Goal: Use online tool/utility: Utilize a website feature to perform a specific function

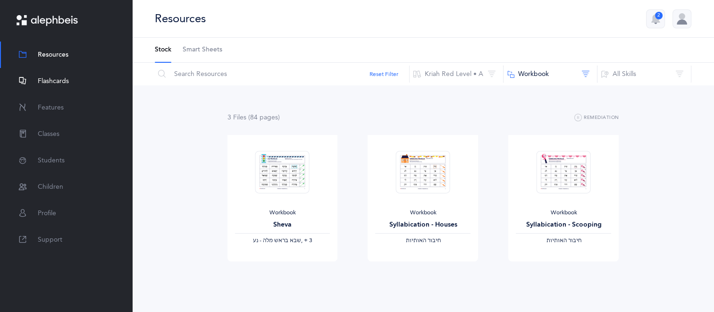
click at [63, 78] on span "Flashcards" at bounding box center [53, 81] width 31 height 10
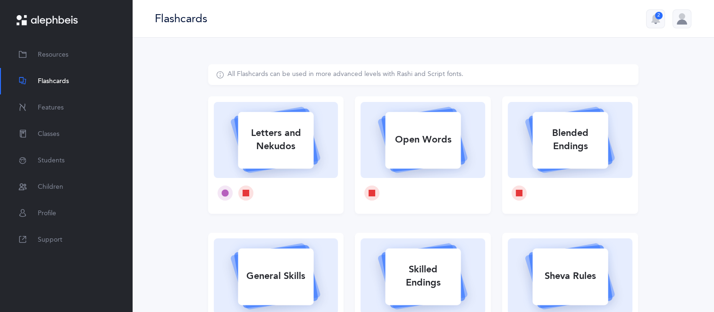
click at [174, 199] on div "All Flashcards can be used in more advanced levels with Rashi and Script fonts.…" at bounding box center [422, 290] width 581 height 505
click at [253, 131] on div "Letters and Nekudos" at bounding box center [275, 140] width 75 height 38
select select
select select "single"
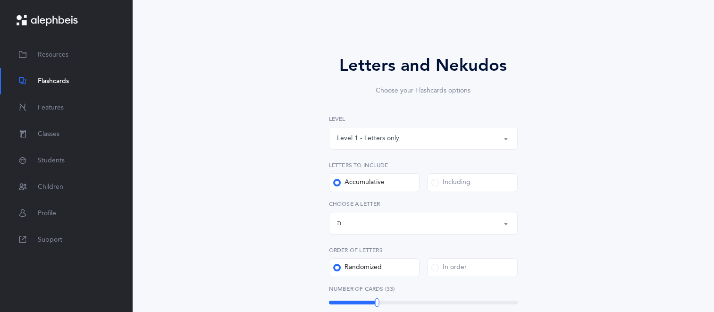
scroll to position [57, 0]
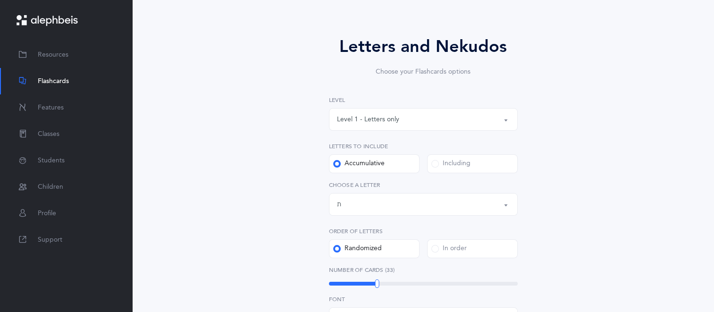
click at [371, 205] on div "Letters up until: ת" at bounding box center [423, 204] width 173 height 16
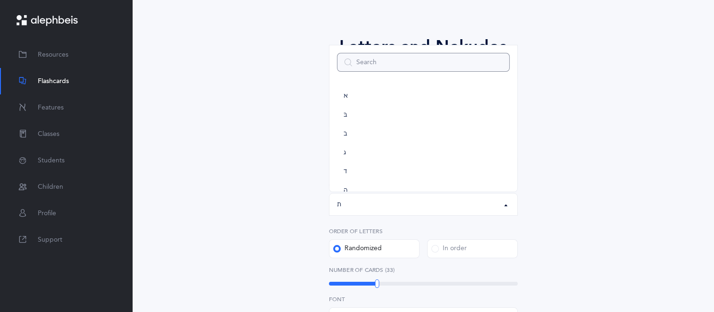
scroll to position [524, 0]
click at [542, 177] on div "Letters and Nekudos Choose your Flashcards options Level 1 - Letters only Level…" at bounding box center [422, 283] width 241 height 498
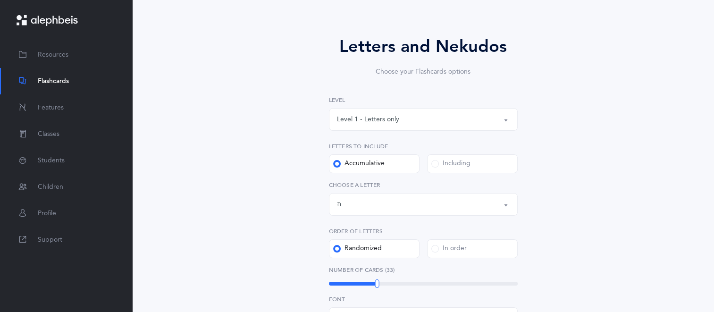
click at [395, 200] on div "Letters up until: ת" at bounding box center [423, 204] width 173 height 16
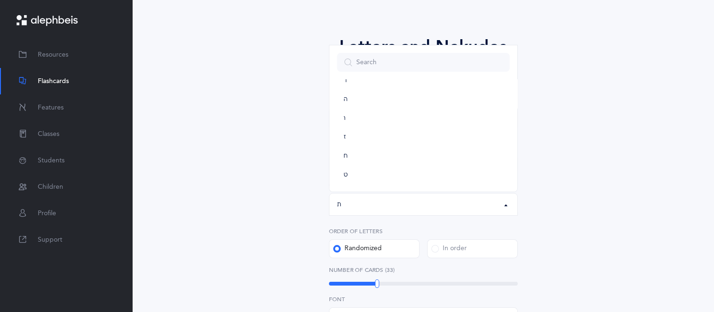
scroll to position [109, 0]
click at [470, 180] on link "י" at bounding box center [423, 175] width 173 height 19
select select "10"
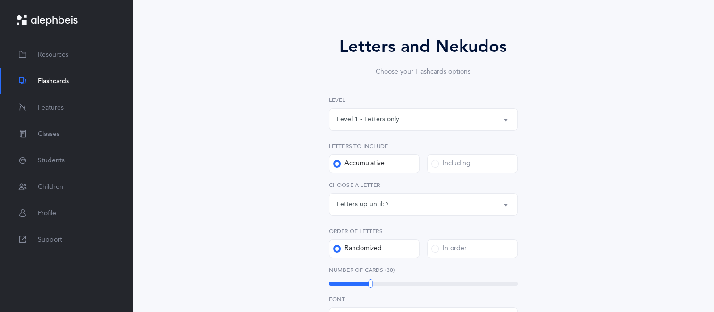
click at [266, 224] on div "Letters and Nekudos Choose your Flashcards options Level 1 - Letters only Level…" at bounding box center [423, 289] width 430 height 563
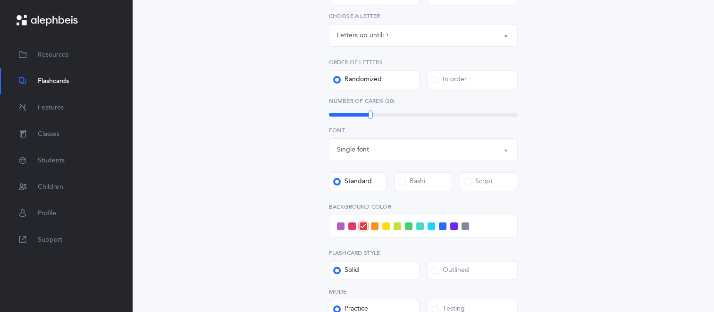
scroll to position [226, 0]
click at [430, 225] on span at bounding box center [431, 225] width 8 height 8
click at [0, 0] on input "checkbox" at bounding box center [0, 0] width 0 height 0
click at [278, 243] on div "Letters and Nekudos Choose your Flashcards options Level 1 - Letters only Level…" at bounding box center [423, 119] width 430 height 563
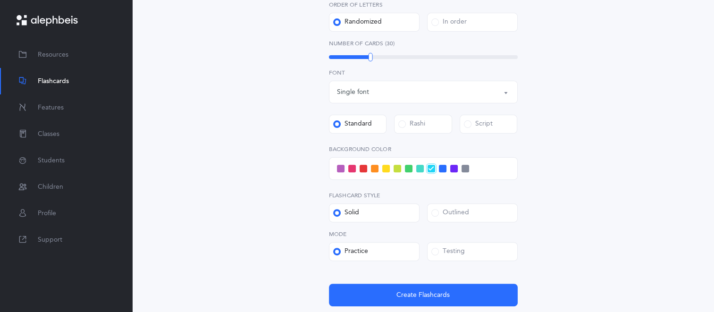
scroll to position [302, 0]
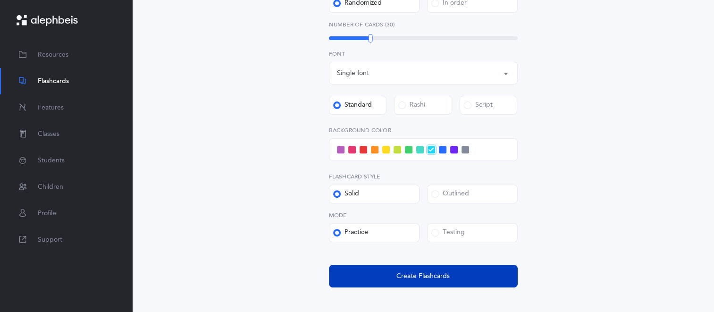
click at [352, 279] on button "Create Flashcards" at bounding box center [423, 276] width 189 height 23
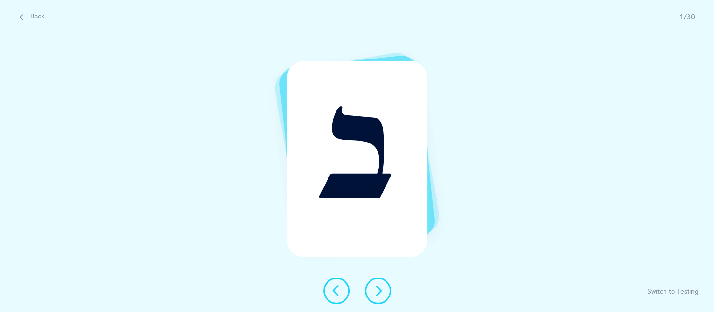
scroll to position [0, 0]
click at [267, 227] on div "ב Switch to Testing" at bounding box center [360, 173] width 721 height 278
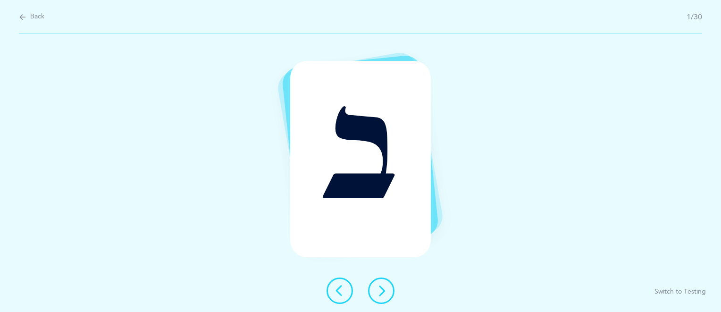
click at [375, 295] on icon at bounding box center [380, 290] width 11 height 11
click at [20, 11] on div "Back 2/30" at bounding box center [360, 17] width 683 height 34
click at [24, 14] on icon at bounding box center [23, 17] width 8 height 10
select select "10"
select select "single"
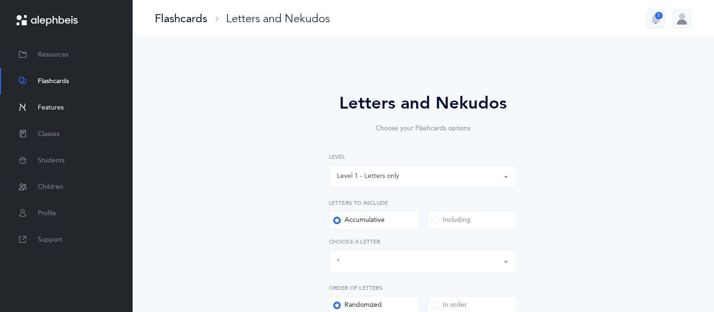
click at [128, 104] on link "Features" at bounding box center [66, 107] width 132 height 26
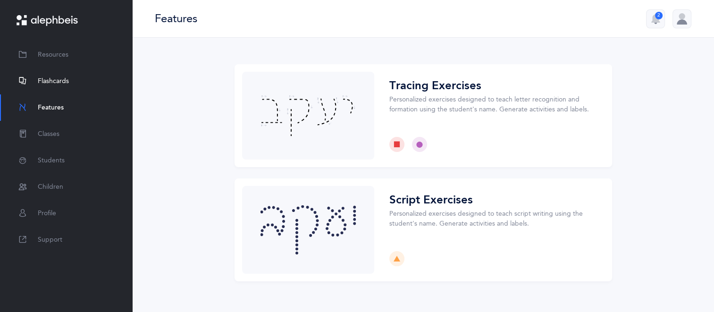
click at [72, 79] on link "Flashcards" at bounding box center [66, 81] width 132 height 26
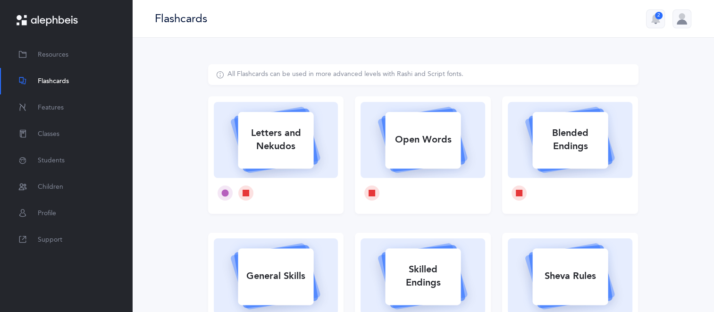
click at [253, 148] on div "Letters and Nekudos" at bounding box center [275, 140] width 75 height 38
select select "10"
select select "single"
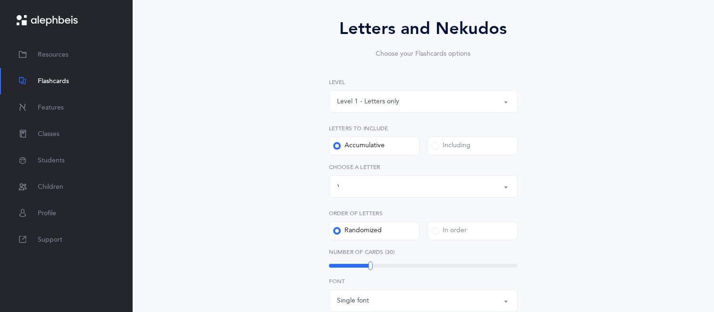
scroll to position [94, 0]
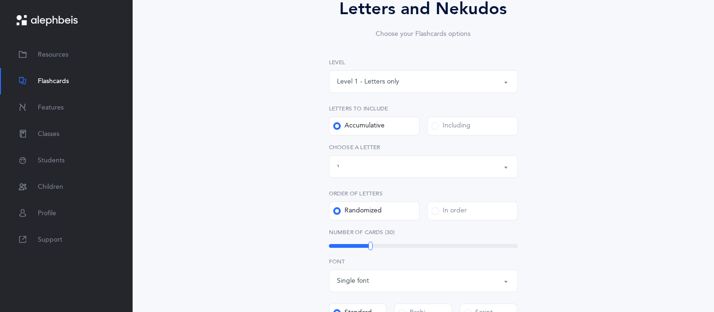
click at [447, 208] on div "In order" at bounding box center [448, 210] width 35 height 9
click at [0, 0] on input "In order" at bounding box center [0, 0] width 0 height 0
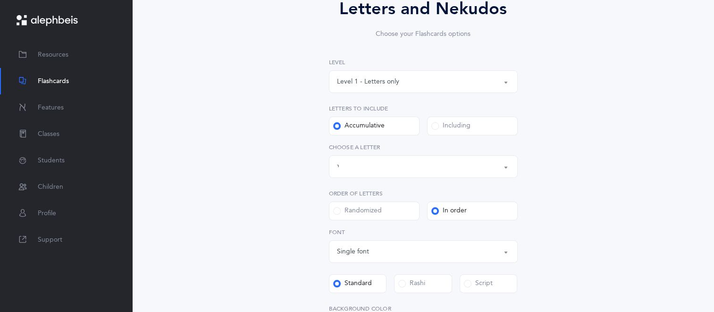
click at [249, 217] on div "Letters and Nekudos Choose your Flashcards options Level 1 - Letters only Level…" at bounding box center [423, 236] width 430 height 533
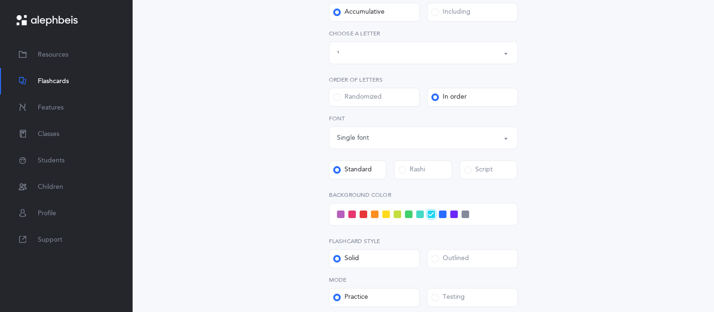
scroll to position [208, 0]
click at [436, 57] on div "Letters up until: [PERSON_NAME]" at bounding box center [423, 53] width 173 height 16
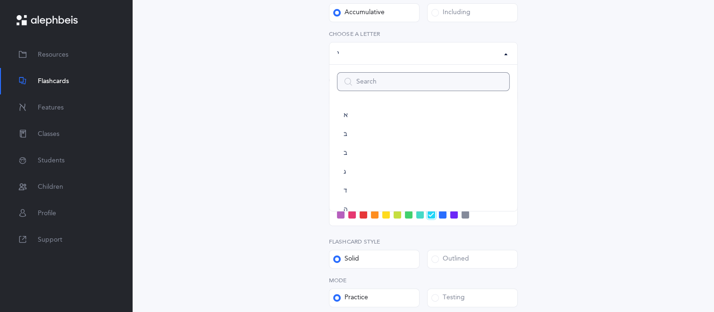
scroll to position [141, 0]
click at [382, 166] on link "י" at bounding box center [423, 162] width 173 height 19
select select "10"
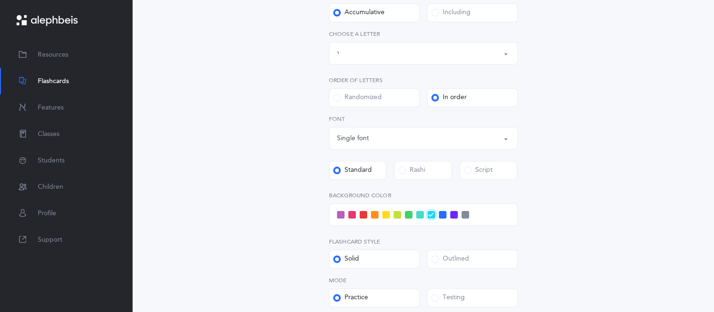
click at [278, 168] on div "Letters and Nekudos Choose your Flashcards options Level 1 - Letters only Level…" at bounding box center [423, 123] width 430 height 533
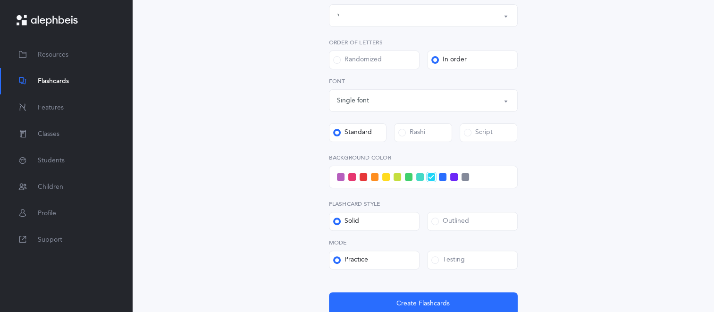
scroll to position [264, 0]
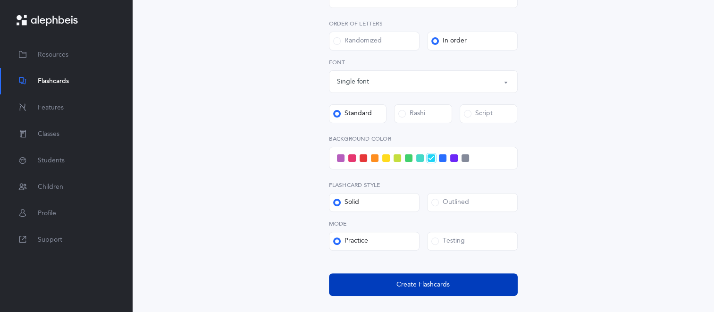
click at [376, 293] on button "Create Flashcards" at bounding box center [423, 284] width 189 height 23
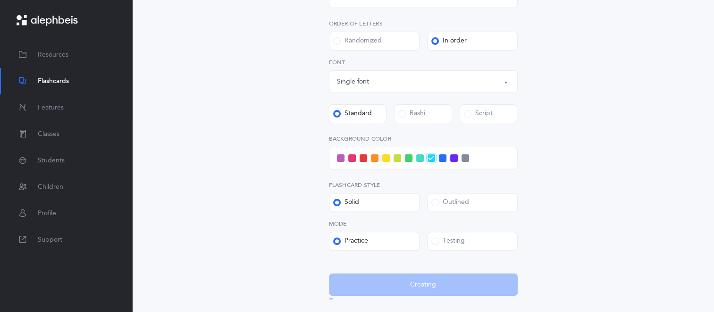
scroll to position [0, 0]
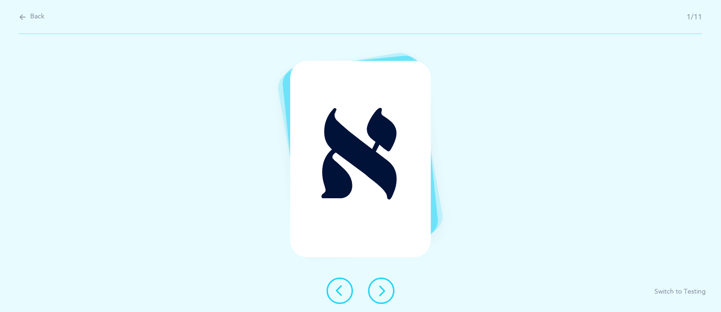
click at [382, 293] on icon at bounding box center [380, 290] width 11 height 11
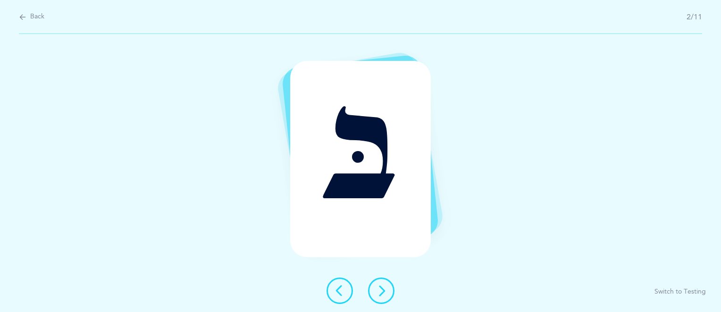
click at [342, 295] on icon at bounding box center [339, 290] width 11 height 11
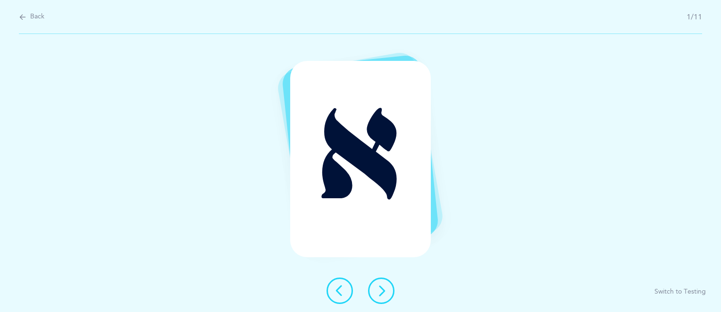
click at [369, 287] on button at bounding box center [381, 290] width 26 height 26
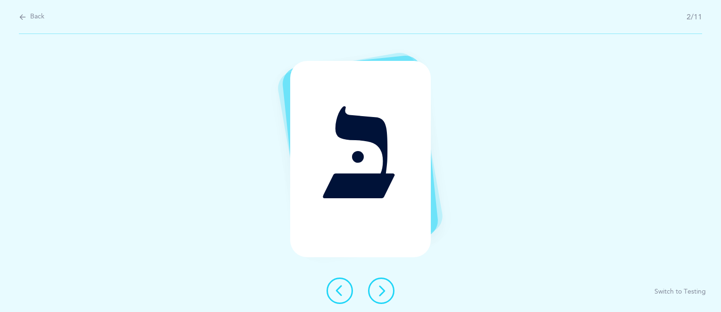
click at [329, 285] on button at bounding box center [339, 290] width 26 height 26
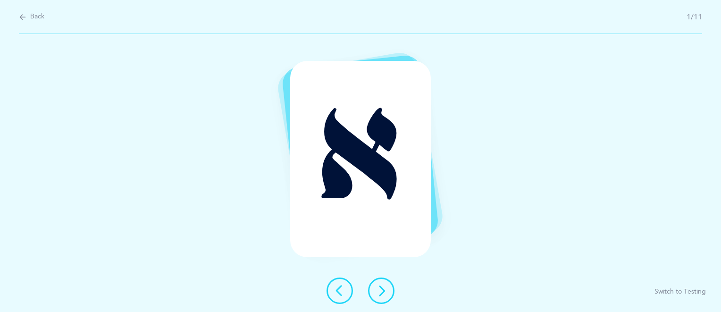
click at [372, 297] on button at bounding box center [381, 290] width 26 height 26
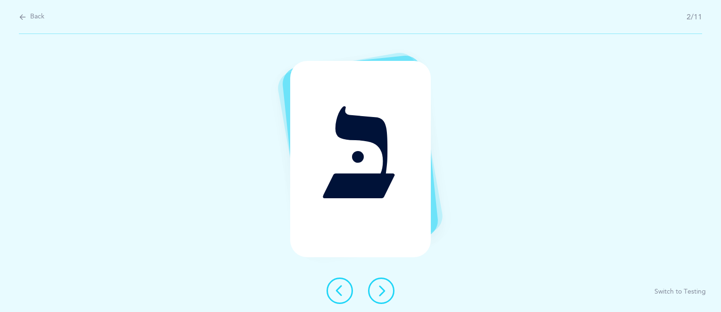
click at [372, 297] on button at bounding box center [381, 290] width 26 height 26
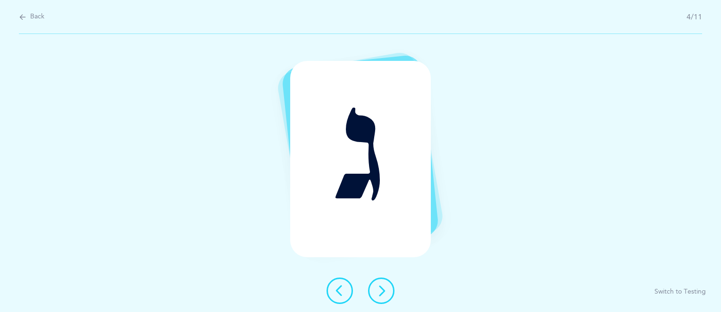
click at [372, 297] on button at bounding box center [381, 290] width 26 height 26
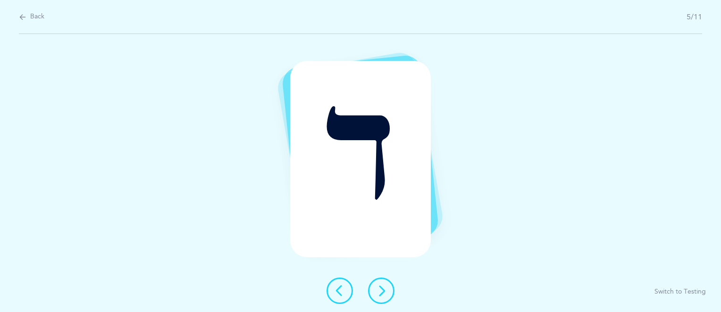
click at [372, 297] on button at bounding box center [381, 290] width 26 height 26
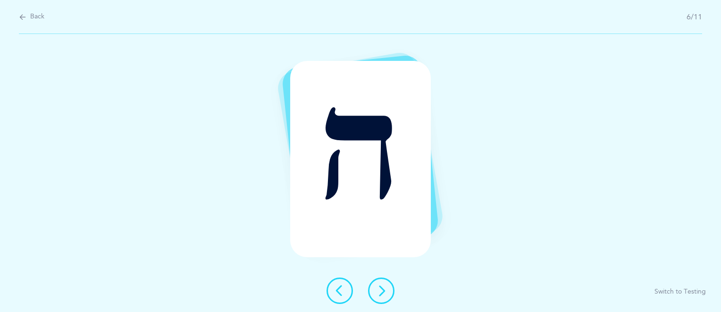
click at [372, 297] on button at bounding box center [381, 290] width 26 height 26
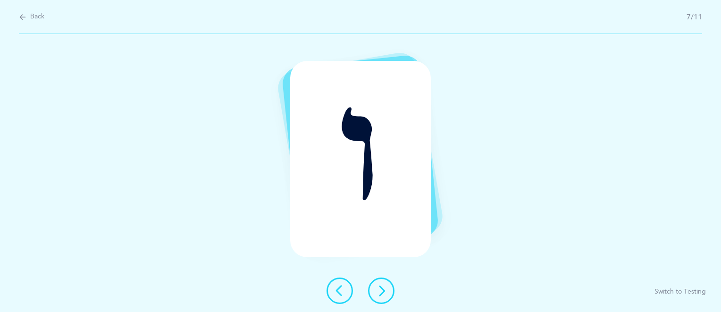
click at [372, 297] on button at bounding box center [381, 290] width 26 height 26
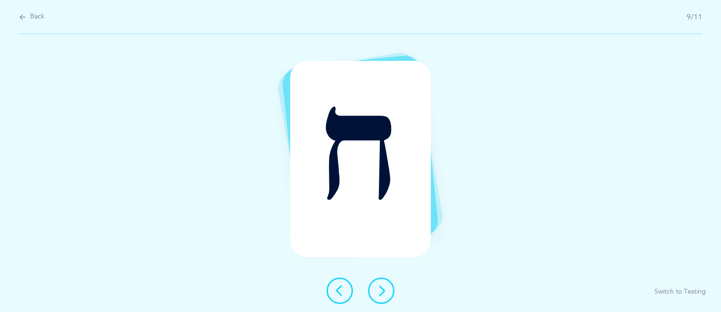
click at [372, 297] on button at bounding box center [381, 290] width 26 height 26
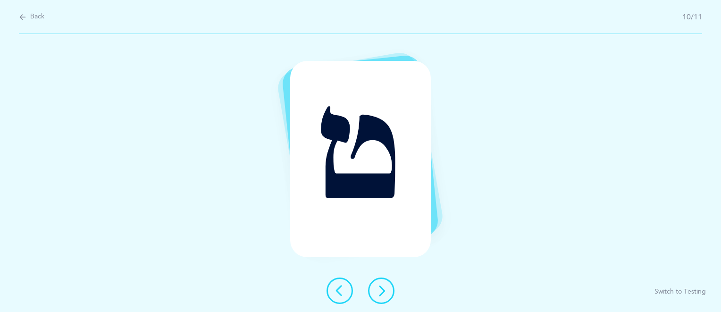
click at [372, 297] on button at bounding box center [381, 290] width 26 height 26
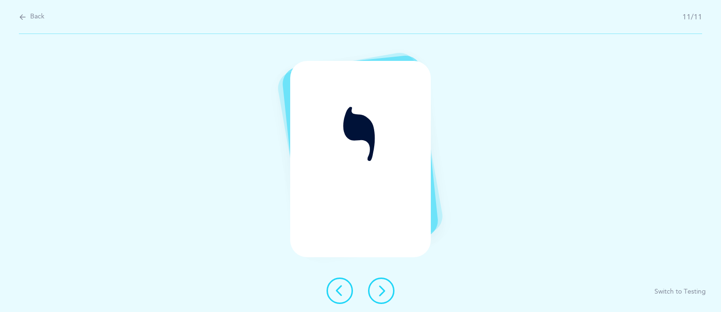
click at [372, 297] on button at bounding box center [381, 290] width 26 height 26
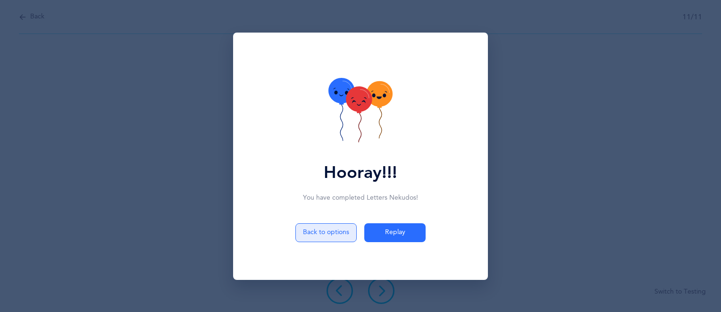
click at [338, 238] on button "Back to options" at bounding box center [325, 232] width 61 height 19
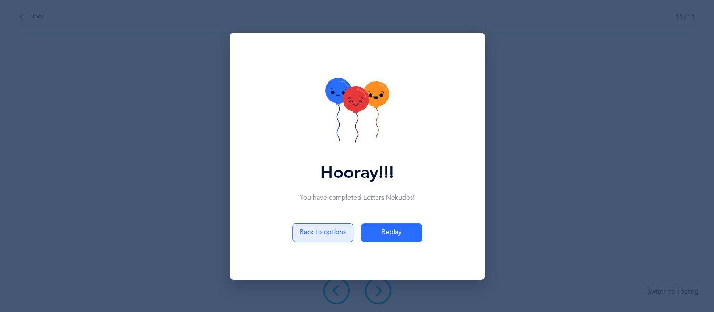
select select "10"
select select "single"
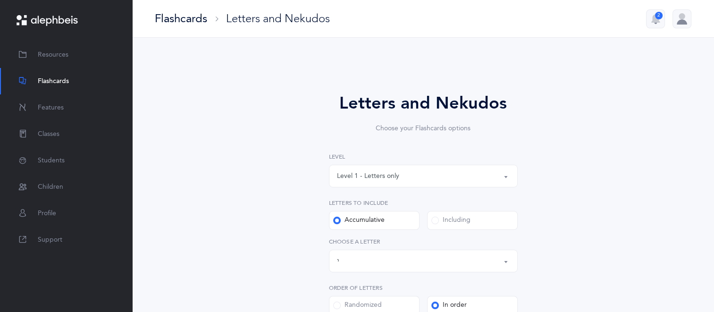
click at [341, 301] on div "Randomized" at bounding box center [357, 304] width 49 height 9
click at [0, 0] on input "Randomized" at bounding box center [0, 0] width 0 height 0
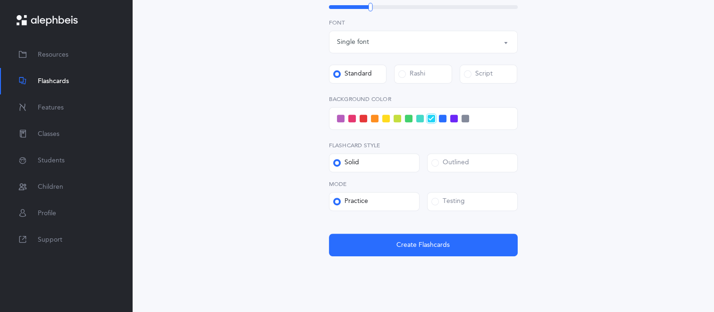
scroll to position [340, 0]
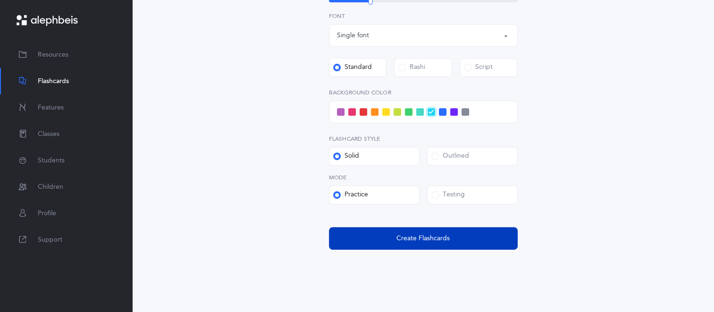
click at [363, 244] on button "Create Flashcards" at bounding box center [423, 238] width 189 height 23
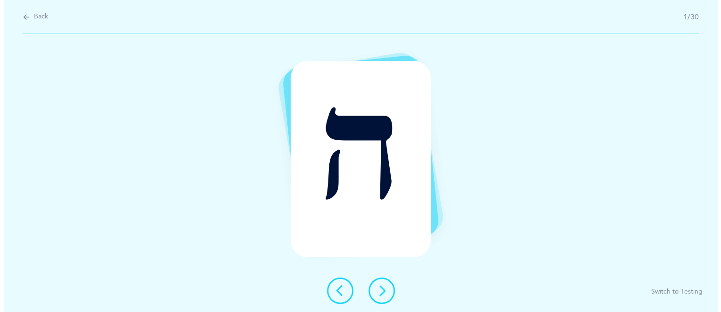
scroll to position [0, 0]
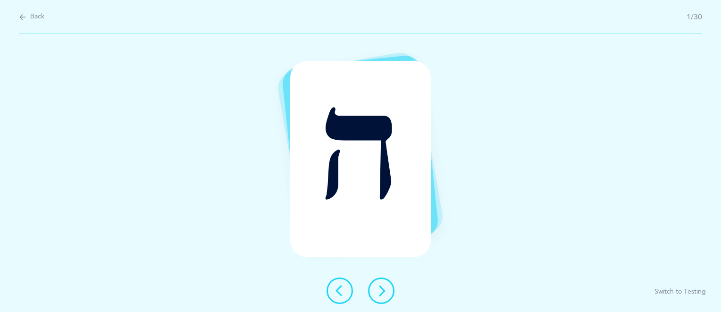
click at [374, 291] on button at bounding box center [381, 290] width 26 height 26
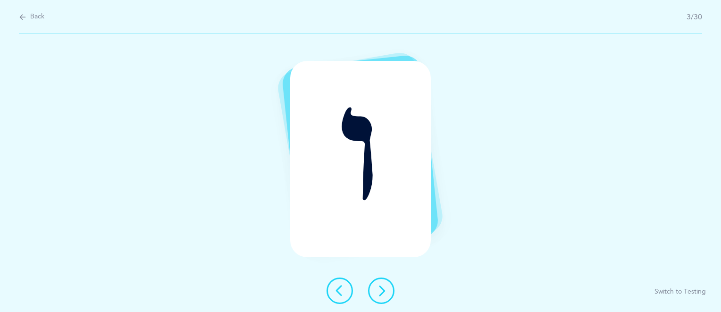
click at [374, 291] on button at bounding box center [381, 290] width 26 height 26
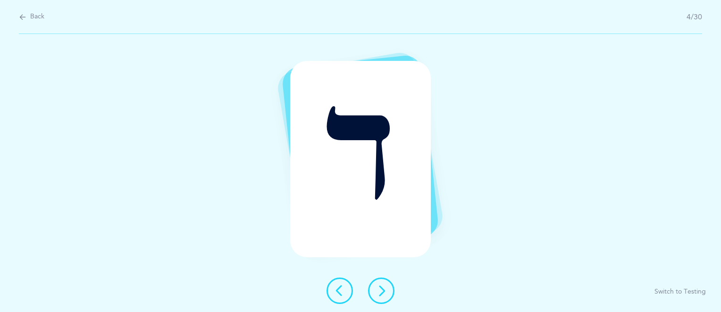
click at [374, 291] on button at bounding box center [381, 290] width 26 height 26
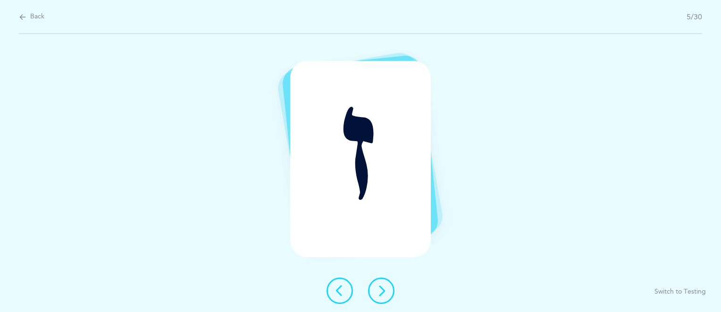
click at [374, 291] on button at bounding box center [381, 290] width 26 height 26
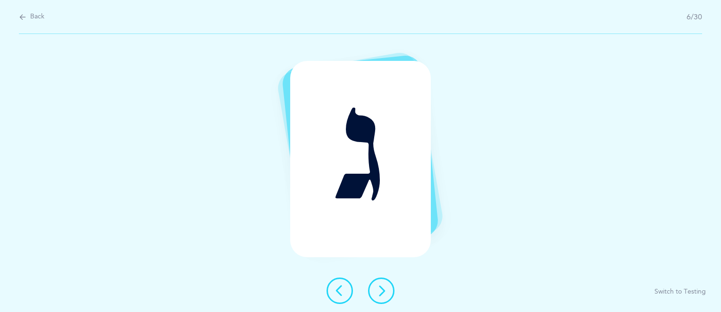
click at [374, 291] on button at bounding box center [381, 290] width 26 height 26
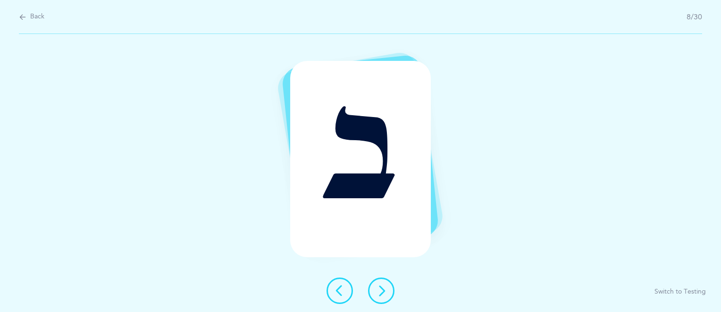
click at [374, 291] on button at bounding box center [381, 290] width 26 height 26
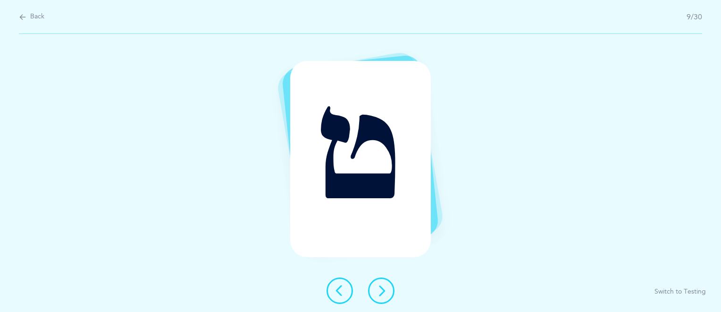
click at [374, 291] on button at bounding box center [381, 290] width 26 height 26
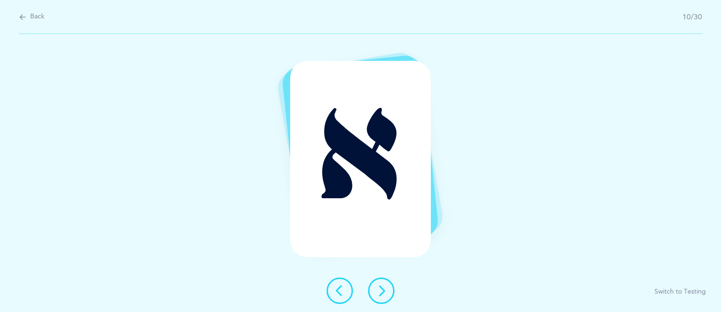
click at [374, 291] on button at bounding box center [381, 290] width 26 height 26
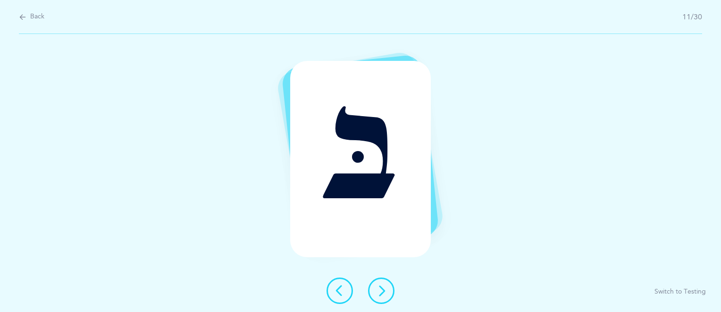
click at [374, 291] on button at bounding box center [381, 290] width 26 height 26
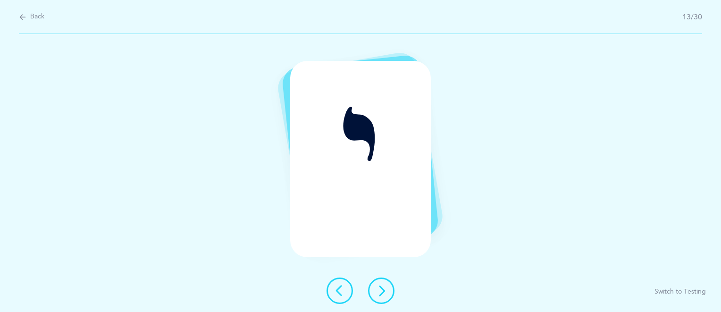
click at [374, 291] on button at bounding box center [381, 290] width 26 height 26
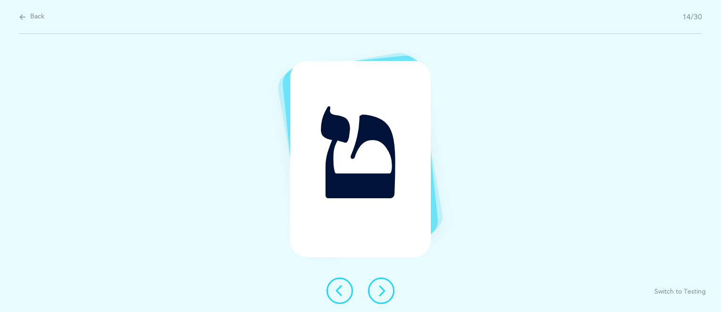
click at [374, 291] on button at bounding box center [381, 290] width 26 height 26
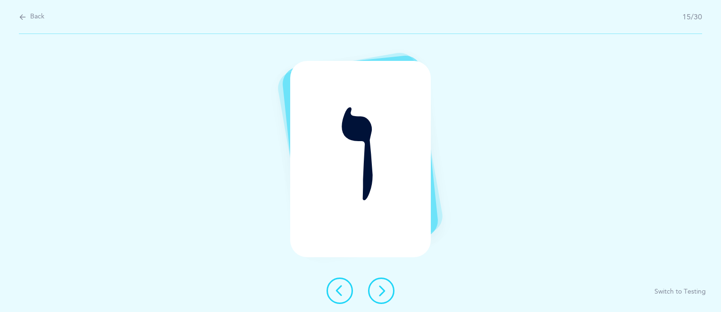
click at [374, 291] on button at bounding box center [381, 290] width 26 height 26
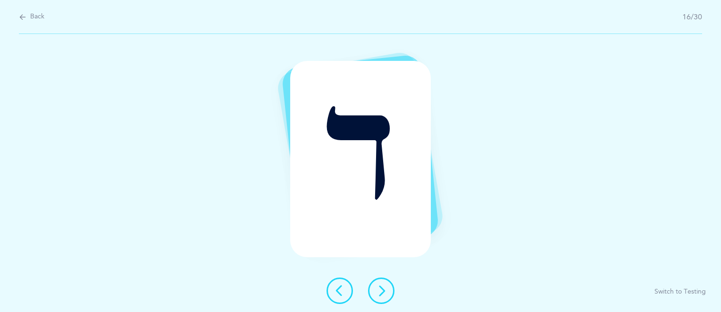
click at [374, 291] on button at bounding box center [381, 290] width 26 height 26
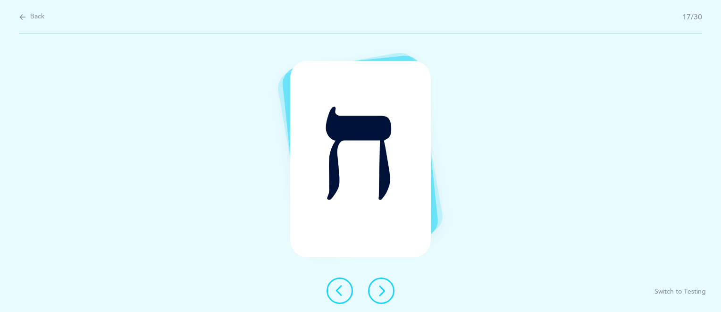
click at [374, 291] on button at bounding box center [381, 290] width 26 height 26
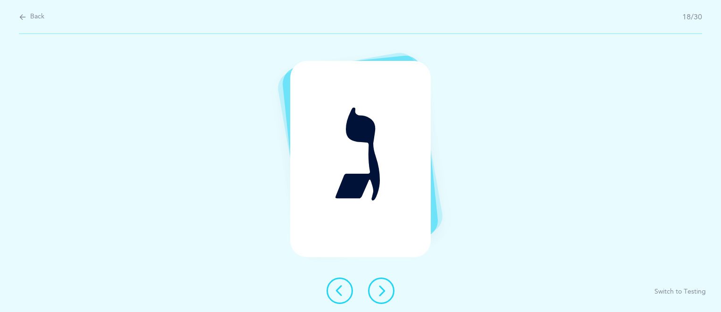
click at [374, 291] on button at bounding box center [381, 290] width 26 height 26
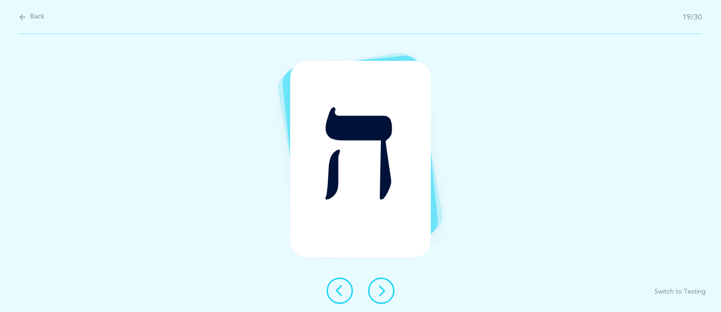
click at [374, 291] on button at bounding box center [381, 290] width 26 height 26
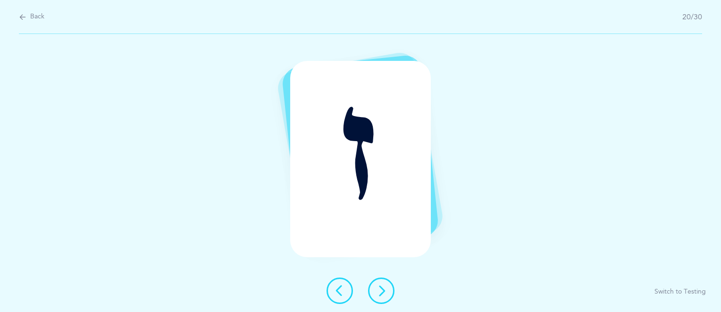
click at [374, 291] on button at bounding box center [381, 290] width 26 height 26
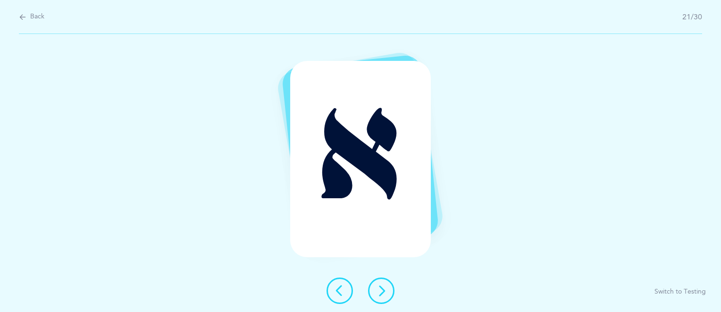
click at [352, 289] on button at bounding box center [339, 290] width 26 height 26
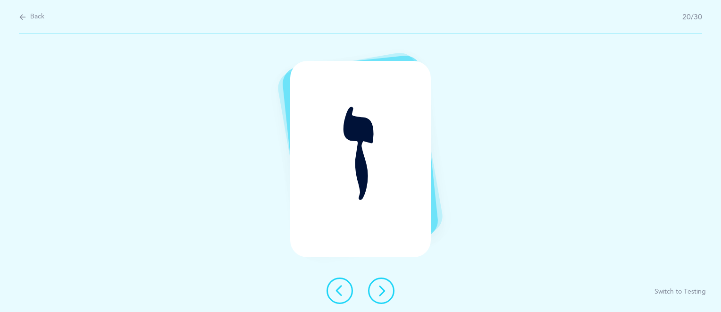
click at [372, 291] on button at bounding box center [381, 290] width 26 height 26
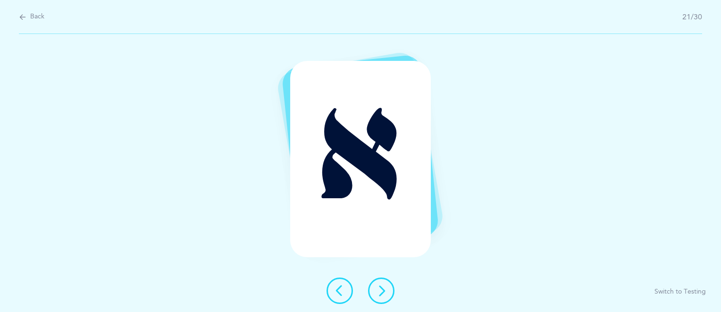
click at [372, 291] on button at bounding box center [381, 290] width 26 height 26
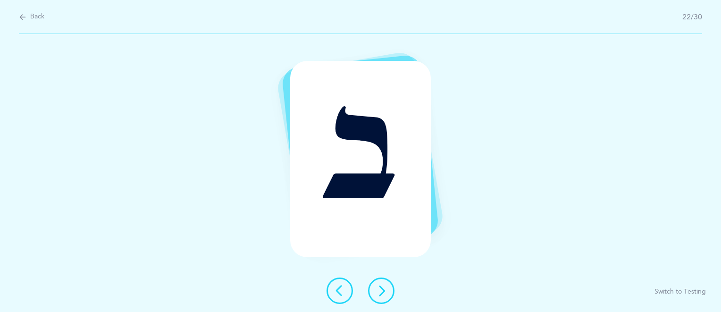
click at [372, 291] on button at bounding box center [381, 290] width 26 height 26
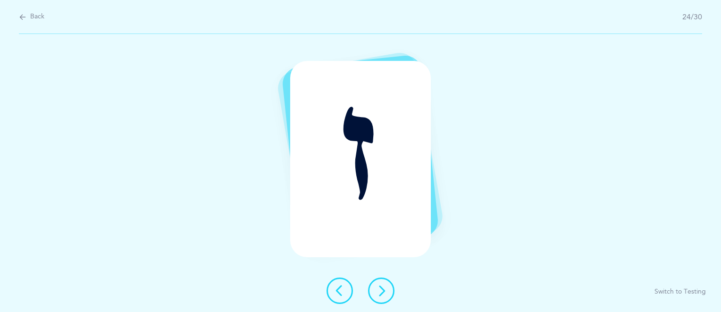
click at [372, 291] on button at bounding box center [381, 290] width 26 height 26
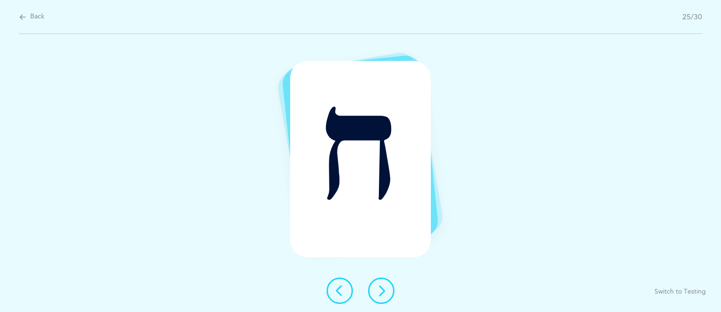
click at [372, 291] on button at bounding box center [381, 290] width 26 height 26
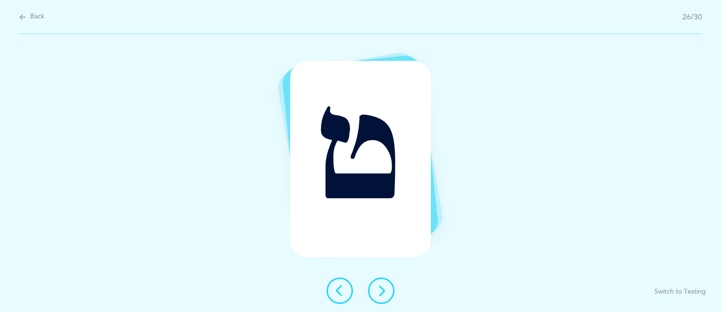
click at [372, 291] on button at bounding box center [381, 290] width 26 height 26
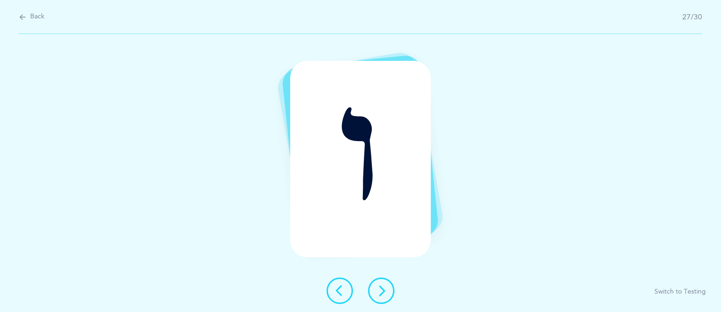
click at [372, 291] on button at bounding box center [381, 290] width 26 height 26
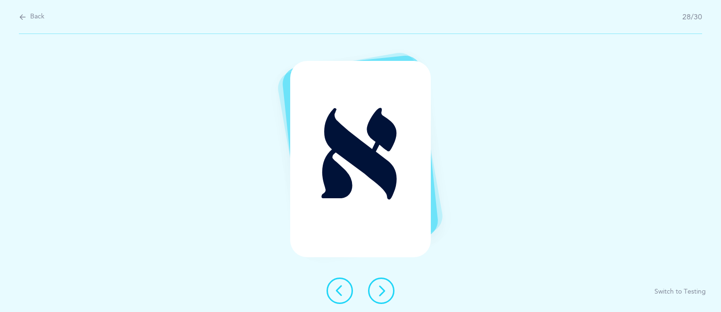
click at [372, 291] on button at bounding box center [381, 290] width 26 height 26
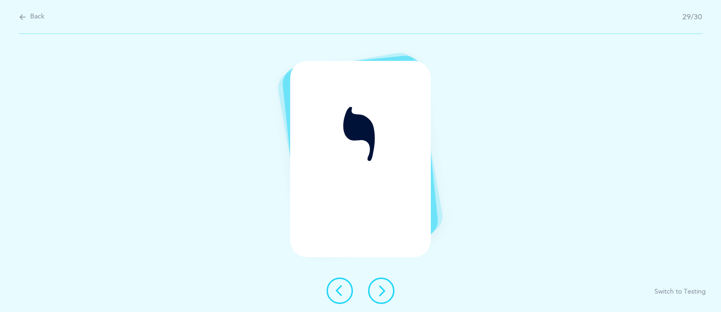
click at [372, 291] on button at bounding box center [381, 290] width 26 height 26
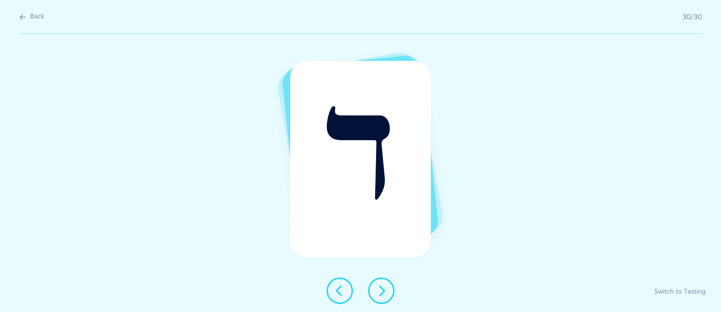
click at [372, 291] on button at bounding box center [381, 290] width 26 height 26
